Goal: Check status: Check status

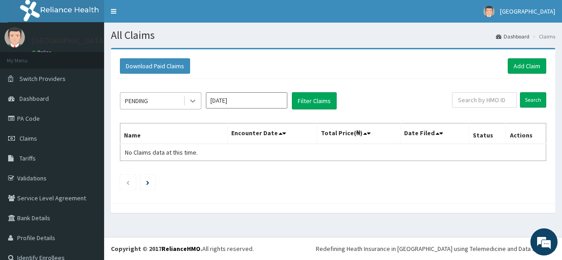
click at [194, 99] on icon at bounding box center [192, 100] width 9 height 9
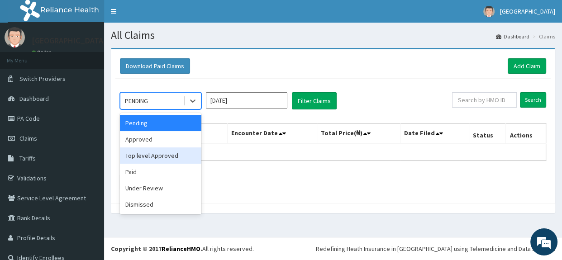
click at [154, 155] on div "Top level Approved" at bounding box center [160, 155] width 81 height 16
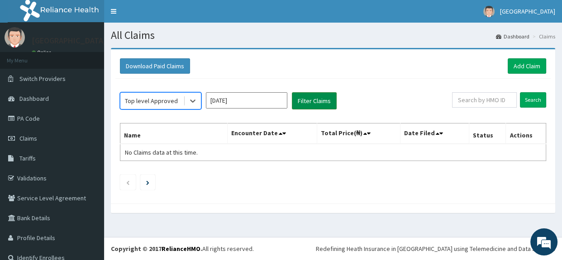
click at [312, 103] on button "Filter Claims" at bounding box center [314, 100] width 45 height 17
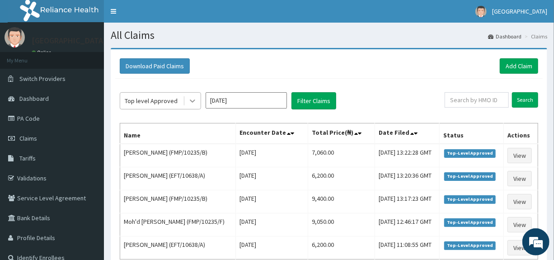
click at [193, 99] on icon at bounding box center [192, 100] width 9 height 9
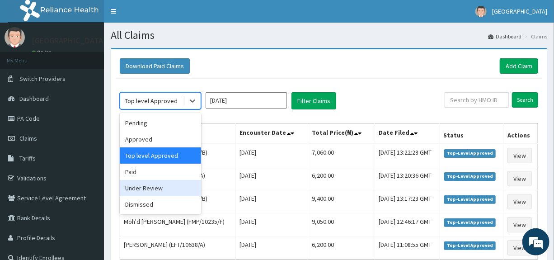
click at [145, 190] on div "Under Review" at bounding box center [160, 188] width 81 height 16
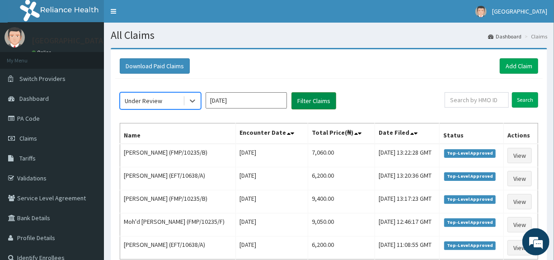
click at [312, 100] on button "Filter Claims" at bounding box center [314, 100] width 45 height 17
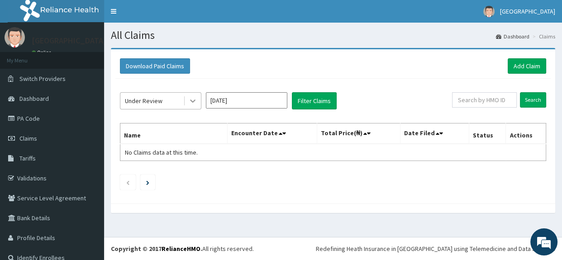
click at [193, 99] on icon at bounding box center [192, 100] width 9 height 9
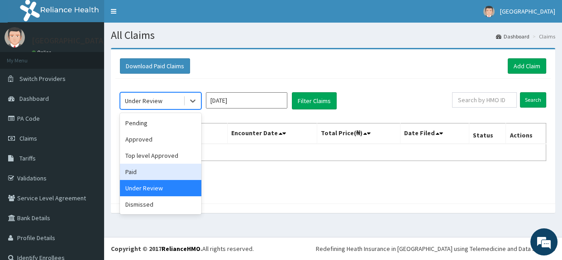
click at [150, 173] on div "Paid" at bounding box center [160, 172] width 81 height 16
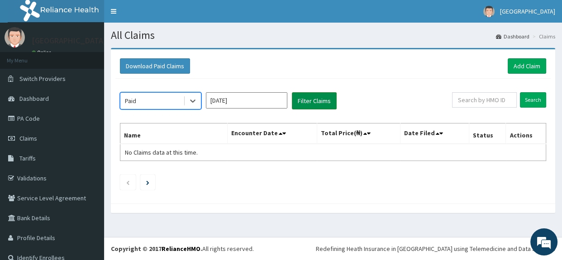
click at [313, 99] on button "Filter Claims" at bounding box center [314, 100] width 45 height 17
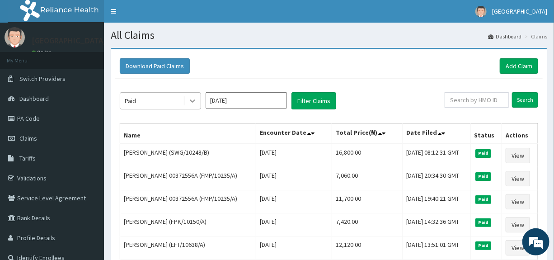
click at [193, 101] on icon at bounding box center [192, 101] width 5 height 3
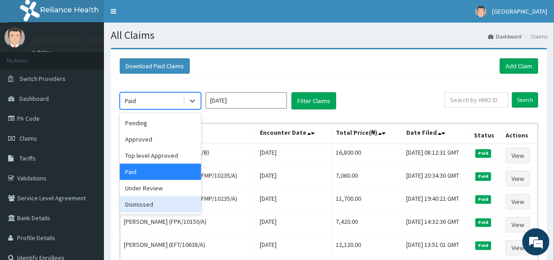
click at [146, 207] on div "Dismissed" at bounding box center [160, 204] width 81 height 16
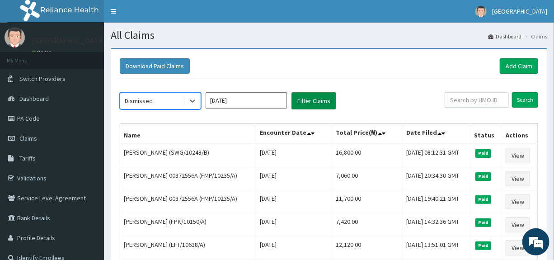
click at [313, 99] on button "Filter Claims" at bounding box center [314, 100] width 45 height 17
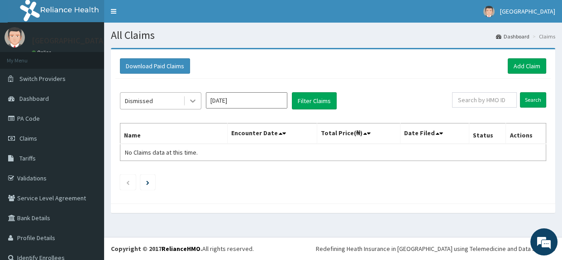
click at [190, 101] on icon at bounding box center [192, 100] width 9 height 9
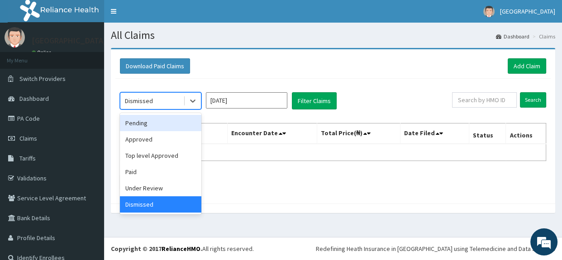
click at [147, 124] on div "Pending" at bounding box center [160, 123] width 81 height 16
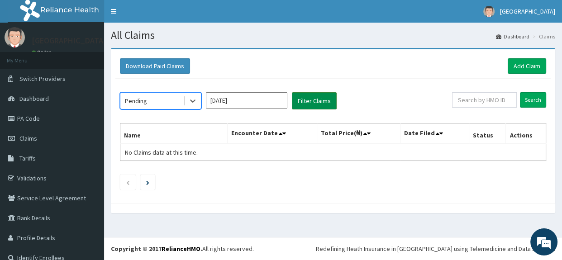
click at [304, 102] on button "Filter Claims" at bounding box center [314, 100] width 45 height 17
click at [193, 100] on icon at bounding box center [192, 100] width 9 height 9
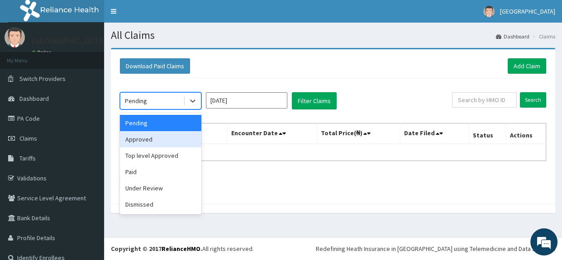
click at [153, 142] on div "Approved" at bounding box center [160, 139] width 81 height 16
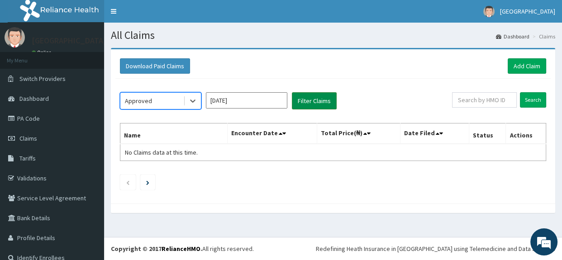
click at [318, 105] on button "Filter Claims" at bounding box center [314, 100] width 45 height 17
click at [194, 99] on icon at bounding box center [192, 100] width 9 height 9
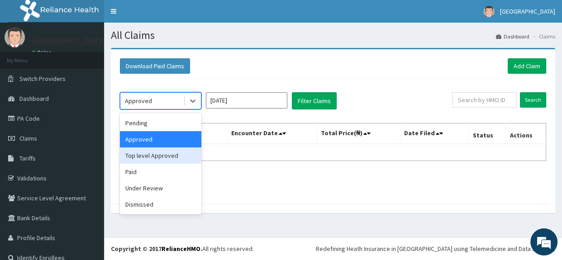
click at [156, 155] on div "Top level Approved" at bounding box center [160, 155] width 81 height 16
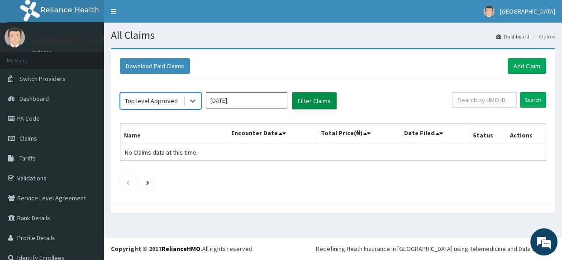
click at [311, 97] on button "Filter Claims" at bounding box center [314, 100] width 45 height 17
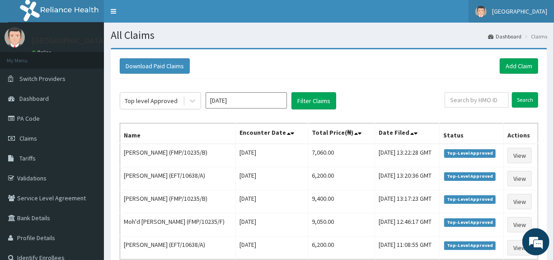
click at [523, 9] on span "[GEOGRAPHIC_DATA]" at bounding box center [519, 11] width 55 height 8
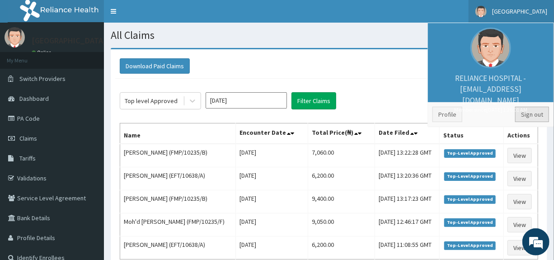
click at [532, 114] on link "Sign out" at bounding box center [532, 114] width 34 height 15
